Goal: Find contact information: Find contact information

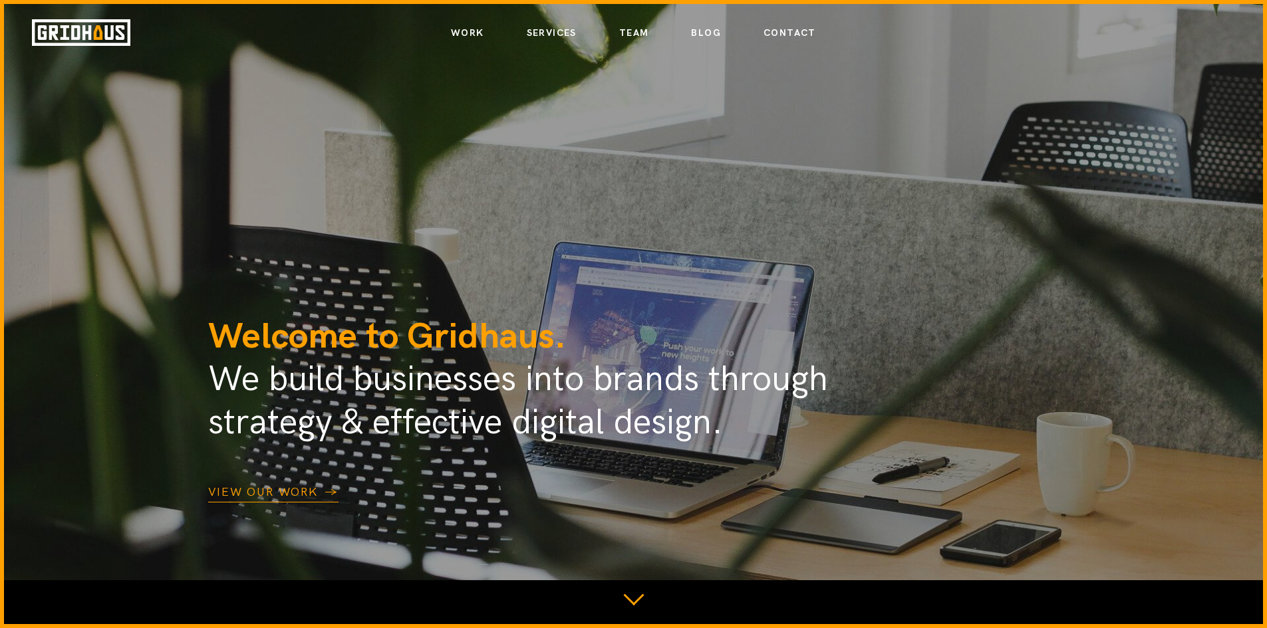
click at [787, 35] on link "Contact" at bounding box center [789, 33] width 53 height 23
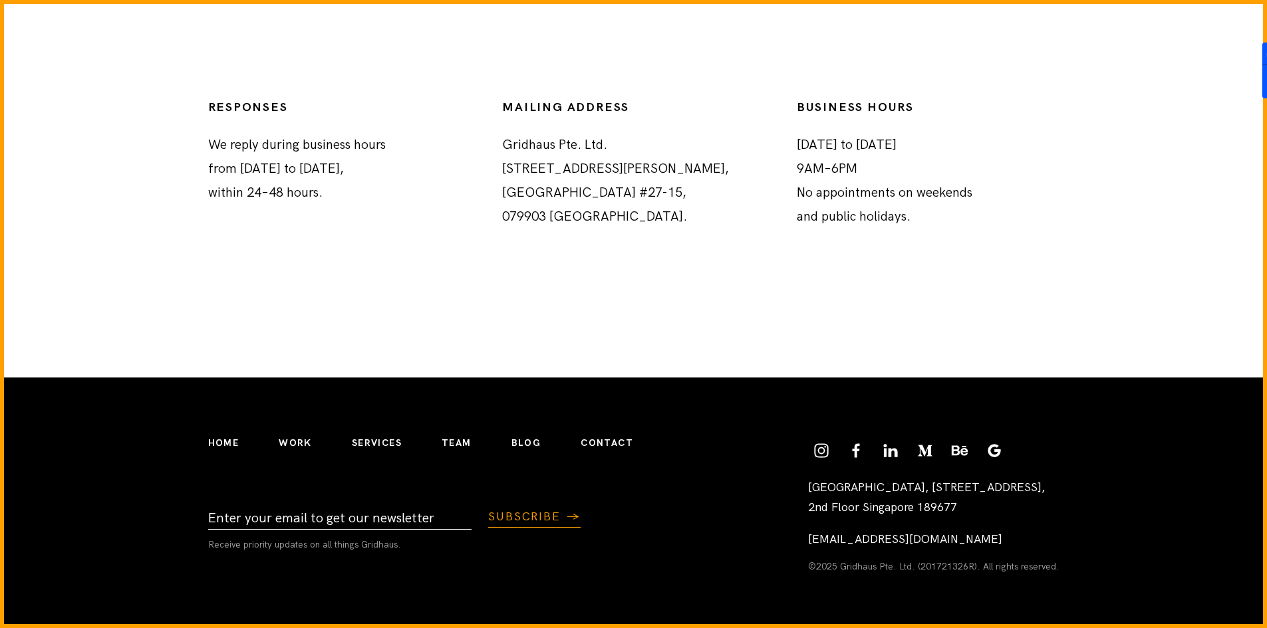
scroll to position [1503, 0]
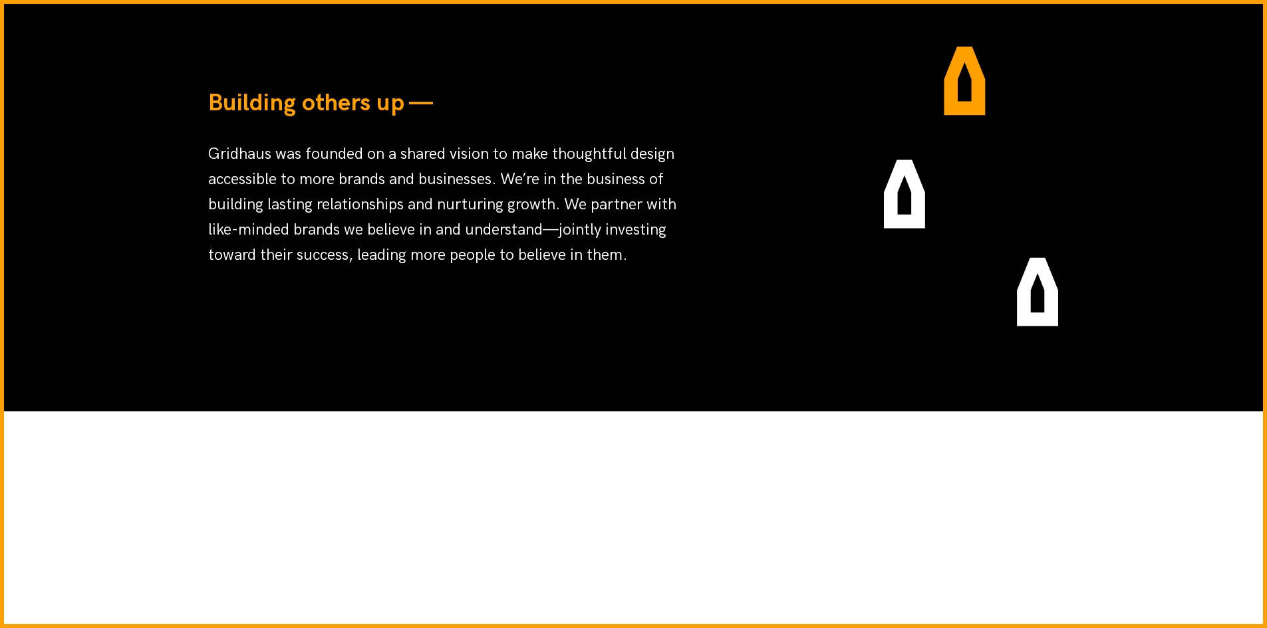
scroll to position [931, 0]
